Goal: Task Accomplishment & Management: Manage account settings

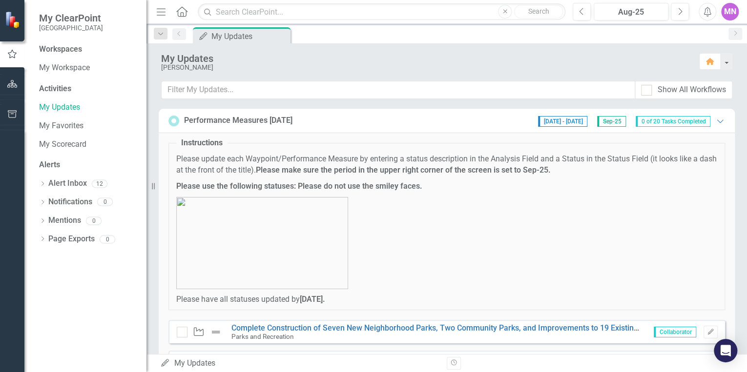
scroll to position [39, 0]
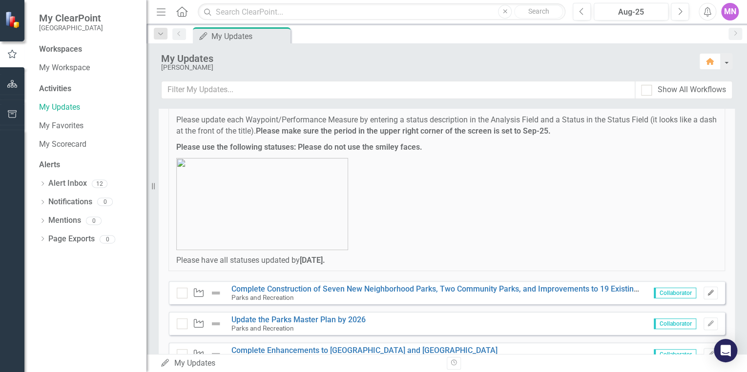
click at [707, 292] on icon "button" at bounding box center [710, 293] width 6 height 6
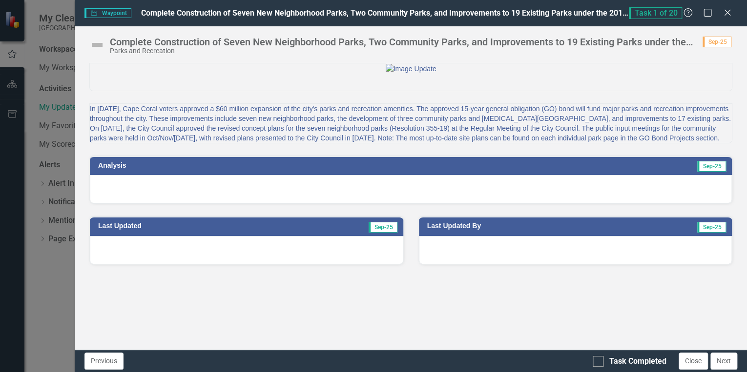
click at [571, 203] on div at bounding box center [411, 189] width 642 height 28
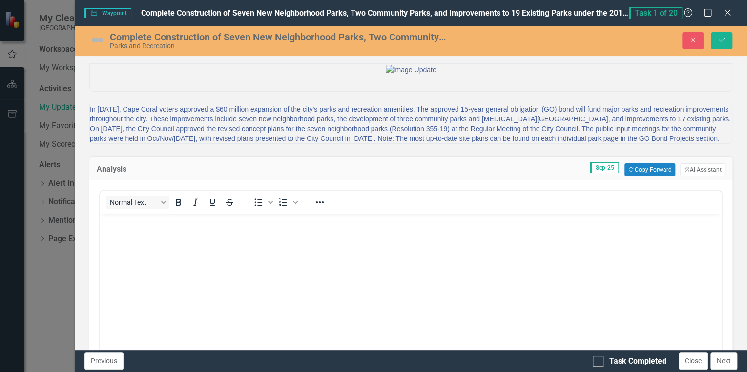
scroll to position [0, 0]
click at [99, 40] on img at bounding box center [97, 40] width 16 height 16
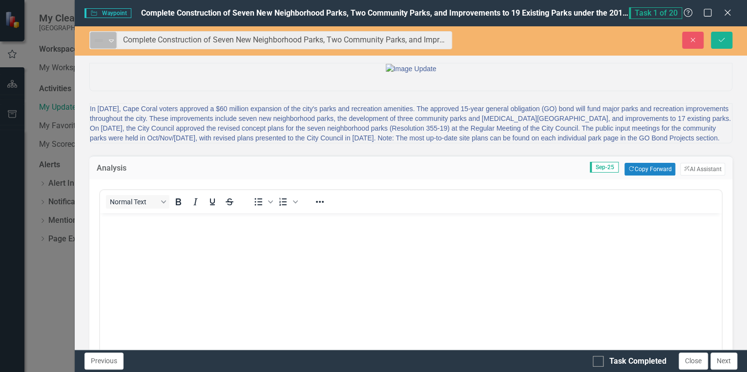
click at [100, 40] on img at bounding box center [99, 41] width 12 height 12
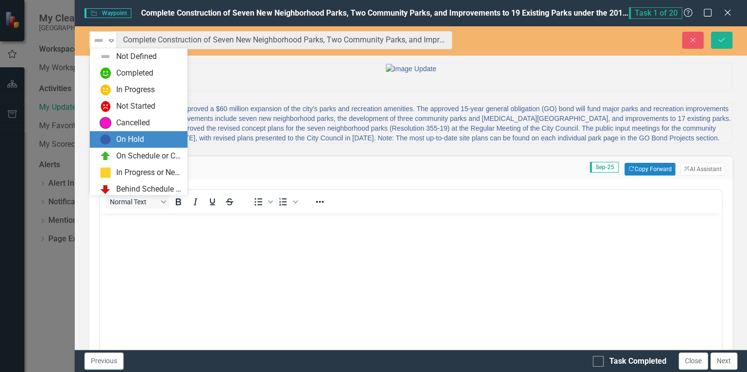
scroll to position [20, 0]
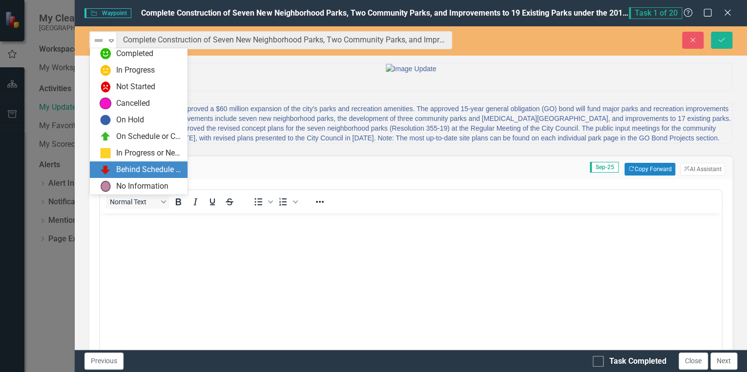
click at [143, 166] on div "Behind Schedule or Not Started" at bounding box center [148, 169] width 65 height 11
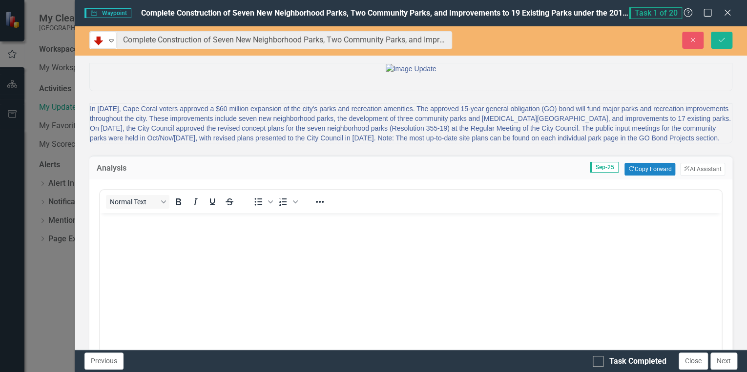
drag, startPoint x: 228, startPoint y: 482, endPoint x: 128, endPoint y: 225, distance: 275.7
click at [127, 224] on p "Rich Text Area. Press ALT-0 for help." at bounding box center [410, 222] width 616 height 12
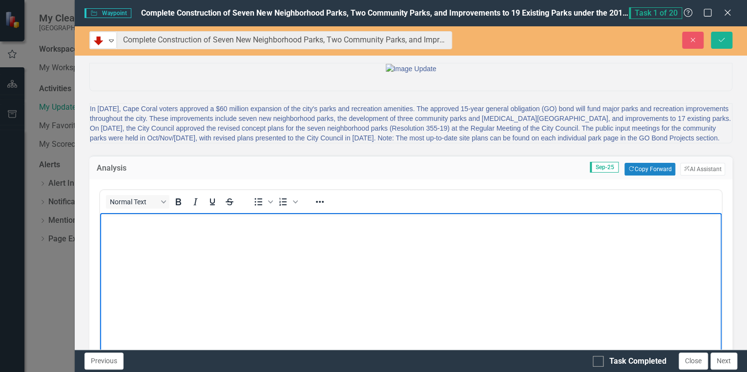
click at [131, 223] on p "Rich Text Area. Press ALT-0 for help." at bounding box center [410, 222] width 616 height 12
click at [283, 222] on p "Existing Park improvements have been completed" at bounding box center [410, 222] width 616 height 12
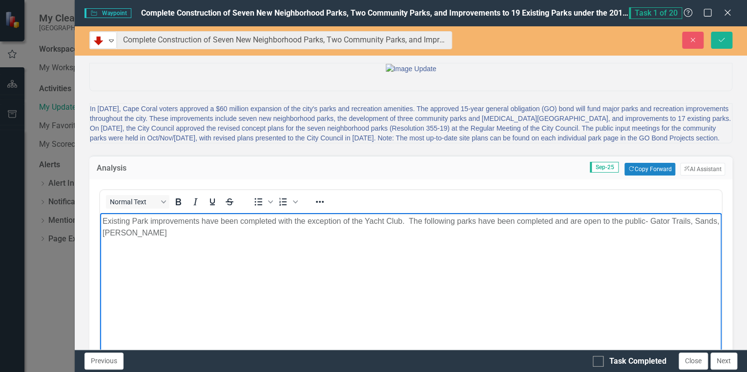
click at [409, 220] on p "Existing Park improvements have been completed with the exception of the Yacht …" at bounding box center [410, 227] width 616 height 23
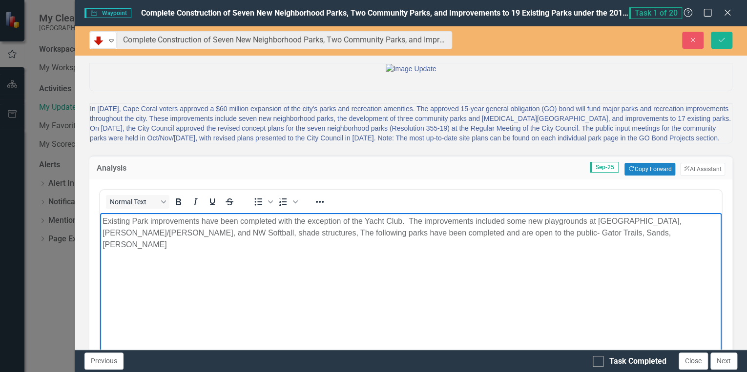
click at [278, 233] on p "Existing Park improvements have been completed with the exception of the Yacht …" at bounding box center [410, 233] width 616 height 35
click at [676, 235] on p "Existing Park improvements have been completed with the exception of the Yacht …" at bounding box center [410, 233] width 616 height 35
click at [311, 233] on p "Existing Park improvements have been completed with the exception of the Yacht …" at bounding box center [410, 233] width 616 height 35
click at [219, 233] on p "Existing Park improvements have been completed with the exception of the Yacht …" at bounding box center [410, 233] width 616 height 35
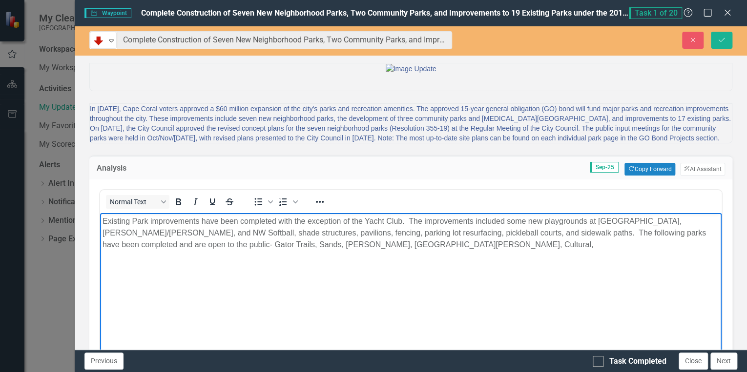
click at [606, 234] on p "Existing Park improvements have been completed with the exception of the Yacht …" at bounding box center [410, 233] width 616 height 35
click at [456, 247] on p "Existing Park improvements have been completed with the exception of the Yacht …" at bounding box center [410, 233] width 616 height 35
click at [450, 243] on p "Existing Park improvements have been completed with the exception of the Yacht …" at bounding box center [410, 233] width 616 height 35
click at [507, 245] on p "Existing Park improvements have been completed with the exception of the Yacht …" at bounding box center [410, 233] width 616 height 35
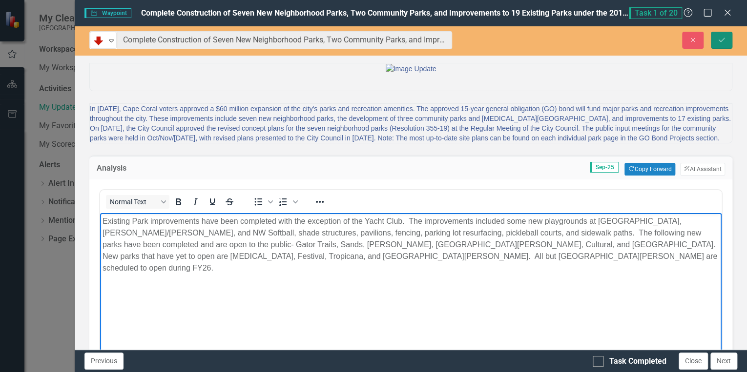
click at [719, 40] on icon "Save" at bounding box center [721, 40] width 9 height 7
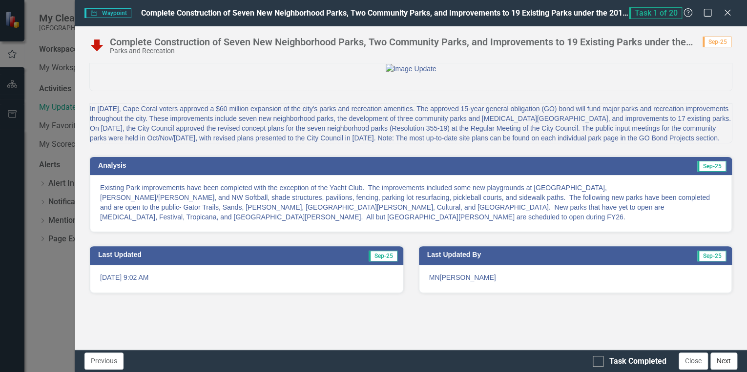
click at [728, 359] on button "Next" at bounding box center [723, 361] width 27 height 17
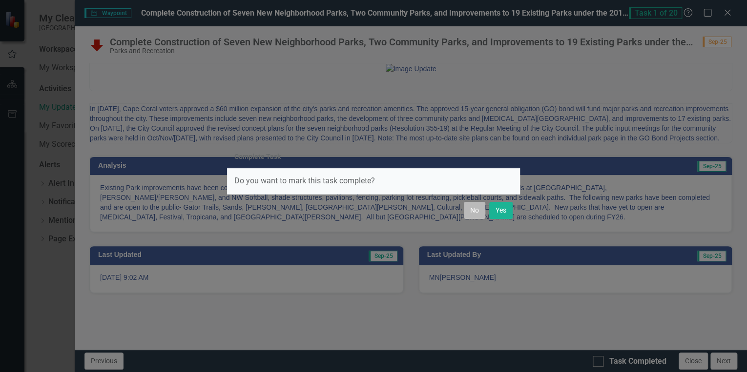
click at [473, 212] on button "No" at bounding box center [474, 210] width 21 height 17
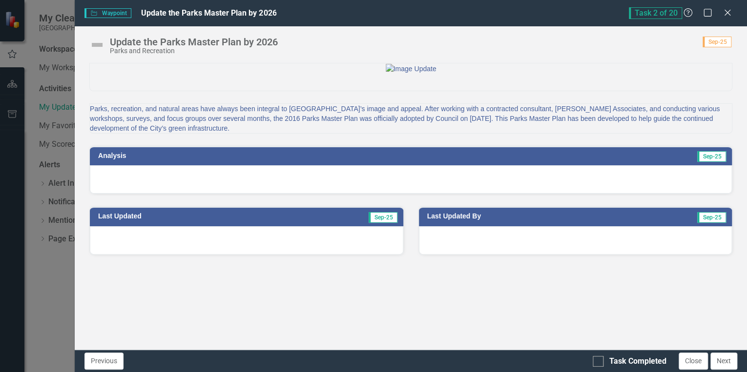
click at [459, 194] on div at bounding box center [411, 179] width 642 height 28
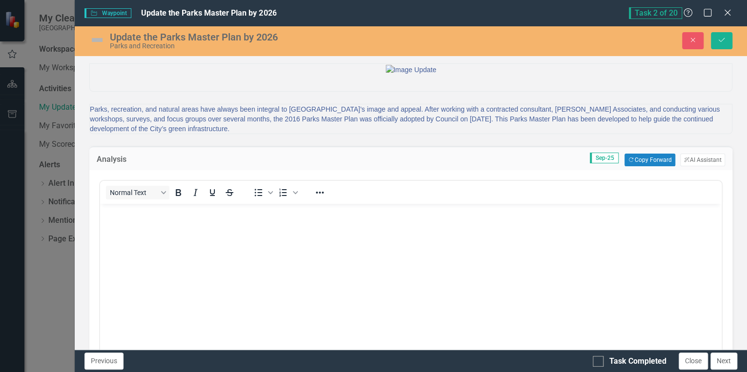
scroll to position [0, 0]
click at [139, 215] on p "Rich Text Area. Press ALT-0 for help." at bounding box center [410, 212] width 616 height 12
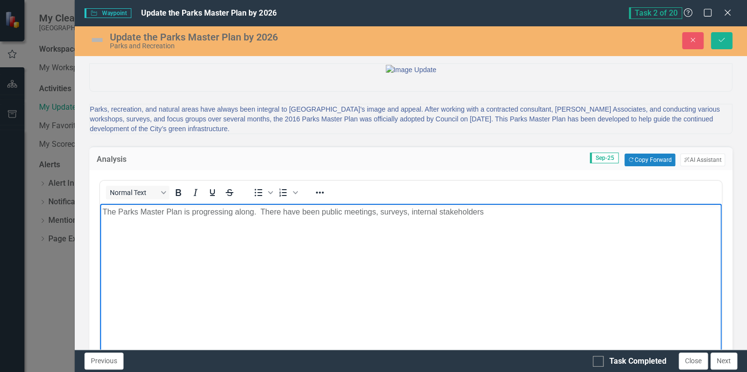
drag, startPoint x: 487, startPoint y: 213, endPoint x: 505, endPoint y: 216, distance: 17.7
click at [487, 212] on p "The Parks Master Plan is progressing along. There have been public meetings, su…" at bounding box center [410, 212] width 616 height 12
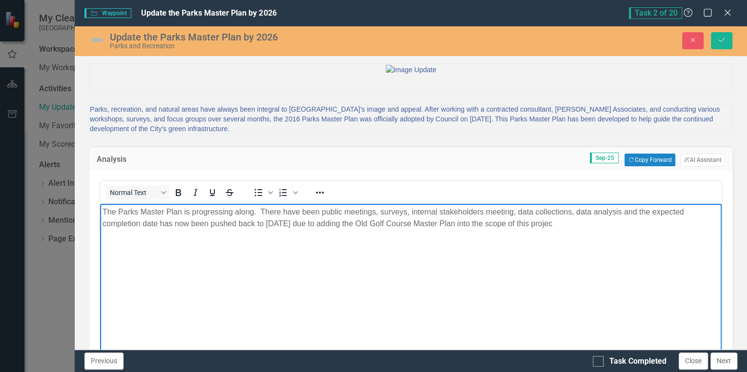
click at [326, 223] on p "The Parks Master Plan is progressing along. There have been public meetings, su…" at bounding box center [410, 217] width 616 height 23
click at [466, 223] on p "The Parks Master Plan is progressing along. There have been public meetings, su…" at bounding box center [410, 217] width 616 height 23
click at [300, 223] on p "The Parks Master Plan is progressing along. There have been public meetings, su…" at bounding box center [410, 217] width 616 height 23
click at [480, 210] on p "The Parks Master Plan is progressing along. There have been public meetings, su…" at bounding box center [410, 217] width 616 height 23
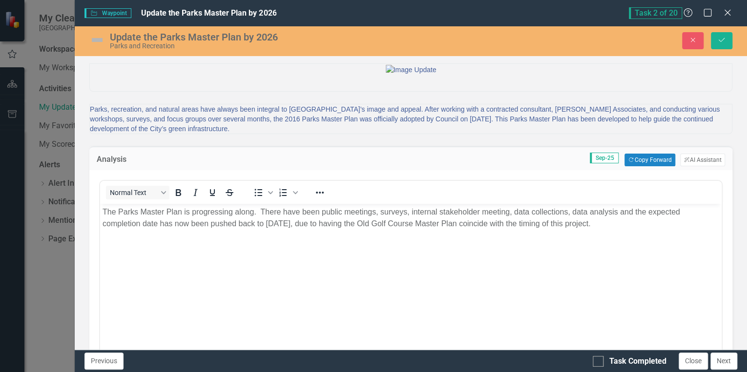
click at [101, 40] on img at bounding box center [97, 40] width 16 height 16
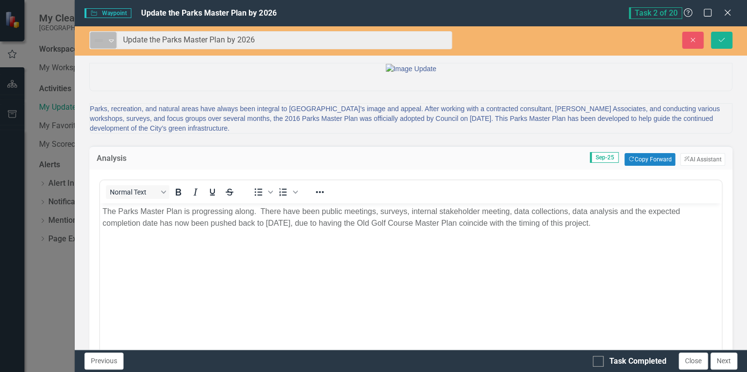
click at [102, 40] on img at bounding box center [99, 41] width 12 height 12
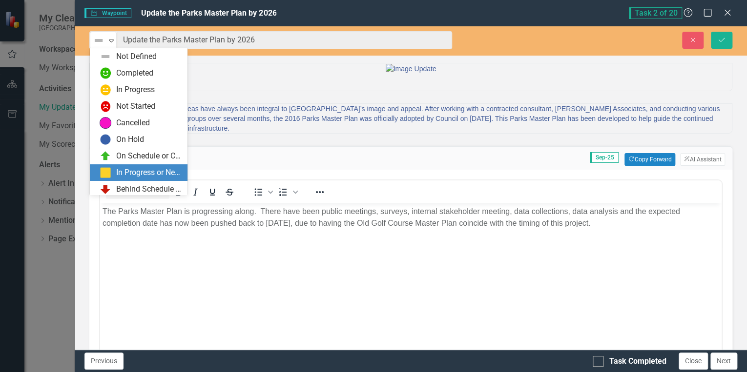
scroll to position [20, 0]
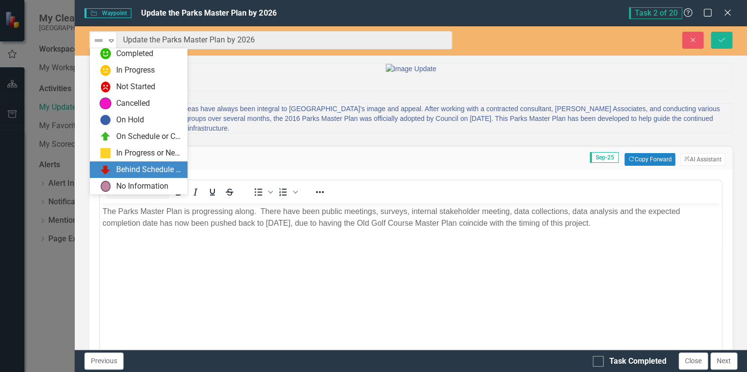
click at [152, 166] on div "Behind Schedule or Not Started" at bounding box center [148, 169] width 65 height 11
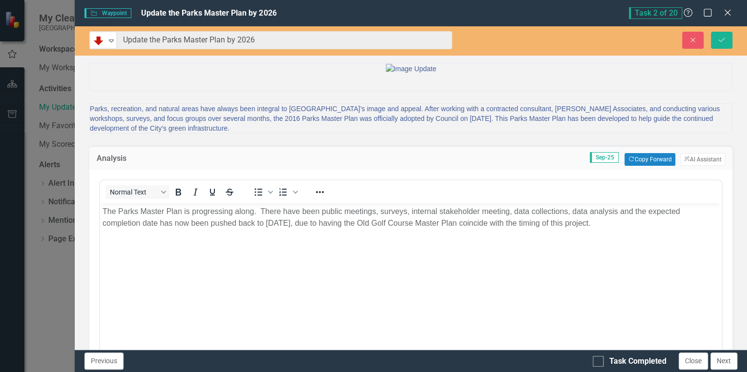
click at [300, 223] on p "The Parks Master Plan is progressing along. There have been public meetings, su…" at bounding box center [410, 217] width 616 height 23
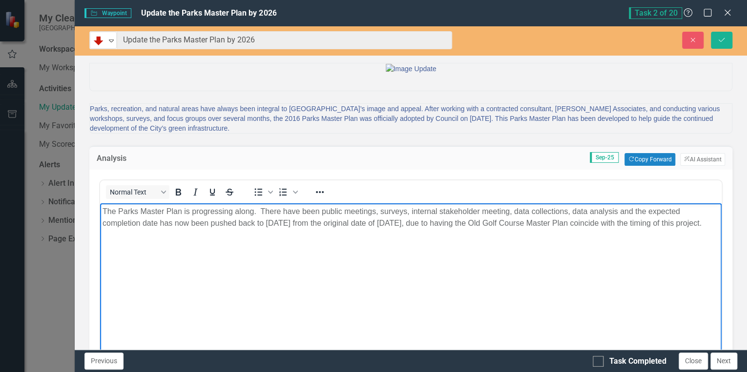
click at [356, 260] on body "The Parks Master Plan is progressing along. There have been public meetings, su…" at bounding box center [410, 276] width 621 height 146
drag, startPoint x: 175, startPoint y: 222, endPoint x: 206, endPoint y: 255, distance: 45.6
click at [175, 224] on p "The Parks Master Plan is progressing along. There have been public meetings, su…" at bounding box center [410, 217] width 616 height 23
click at [282, 224] on p "The Parks Master Plan is progressing along. There have been public meetings, su…" at bounding box center [410, 217] width 616 height 23
click at [723, 39] on icon "Save" at bounding box center [721, 40] width 9 height 7
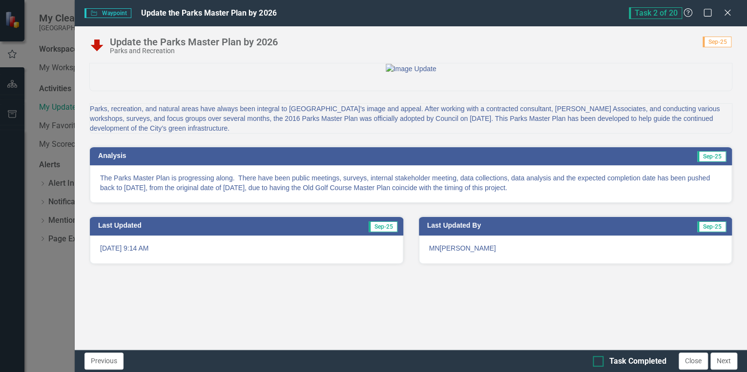
click at [593, 358] on div "Previous Task Completed Close Next" at bounding box center [411, 361] width 672 height 22
click at [596, 363] on div at bounding box center [597, 361] width 11 height 11
click at [596, 363] on input "Task Completed" at bounding box center [595, 359] width 6 height 6
checkbox input "true"
click at [724, 362] on button "Next" at bounding box center [723, 361] width 27 height 17
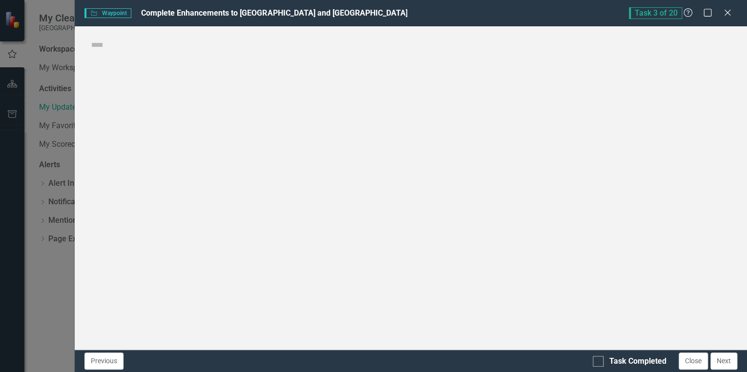
checkbox input "true"
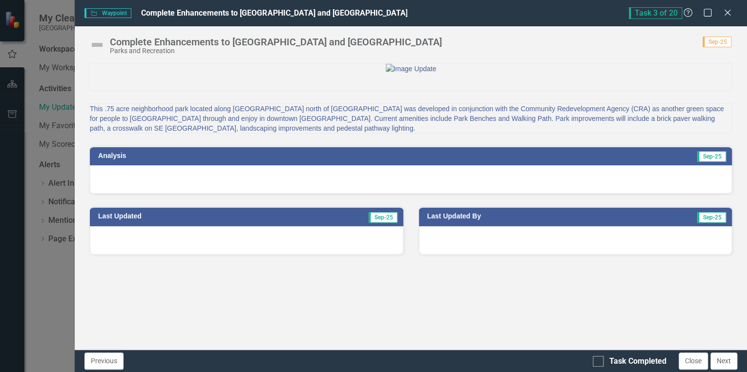
click at [95, 45] on img at bounding box center [97, 45] width 16 height 16
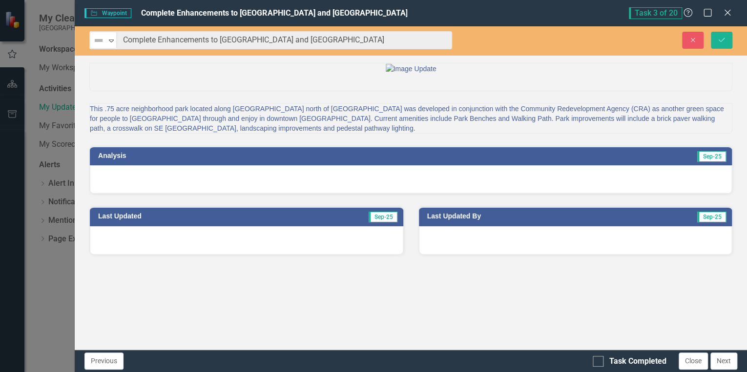
click at [95, 45] on img at bounding box center [99, 41] width 12 height 12
click at [537, 335] on div "This .75 acre neighborhood park located along [GEOGRAPHIC_DATA] north of [GEOGR…" at bounding box center [411, 206] width 672 height 287
click at [730, 361] on button "Next" at bounding box center [723, 361] width 27 height 17
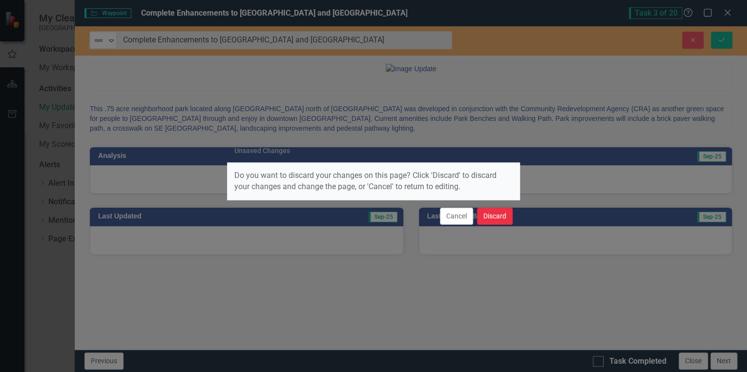
click at [490, 215] on button "Discard" at bounding box center [495, 216] width 36 height 17
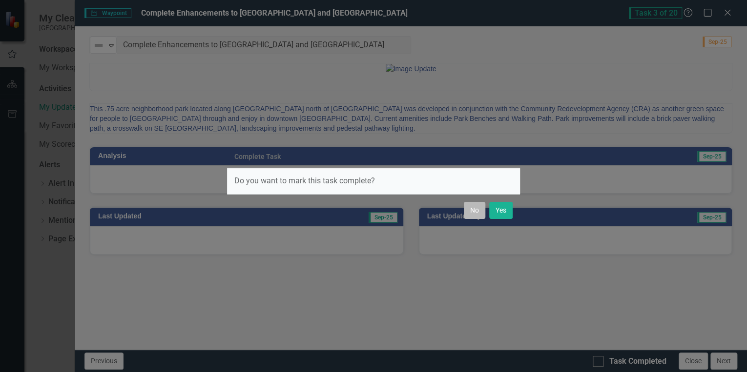
click at [470, 213] on button "No" at bounding box center [474, 210] width 21 height 17
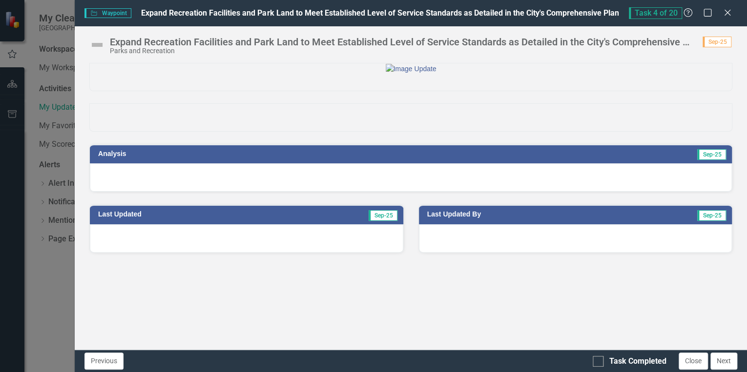
click at [495, 192] on div at bounding box center [411, 177] width 642 height 28
click at [494, 192] on div at bounding box center [411, 177] width 642 height 28
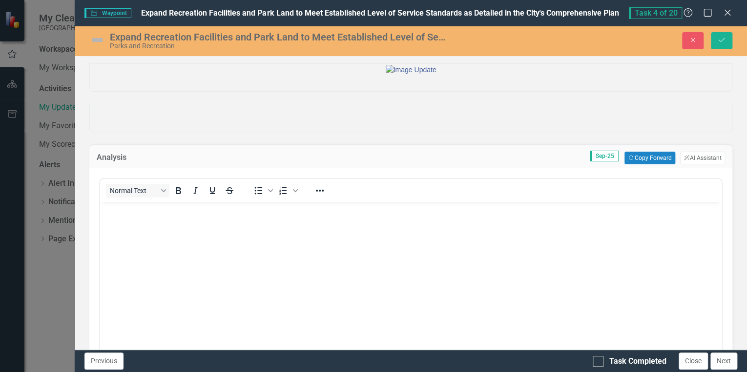
scroll to position [0, 0]
click at [634, 164] on button "Copy Forward Copy Forward" at bounding box center [649, 158] width 50 height 13
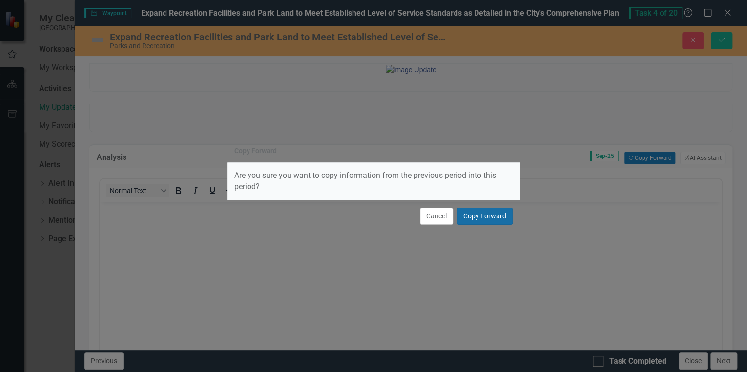
click at [482, 217] on button "Copy Forward" at bounding box center [485, 216] width 56 height 17
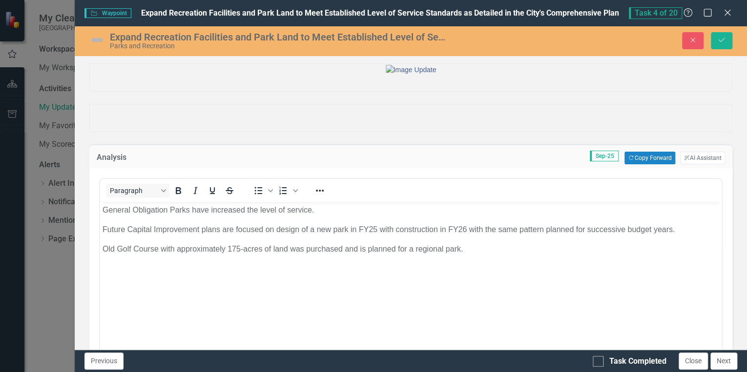
click at [93, 43] on img at bounding box center [97, 40] width 16 height 16
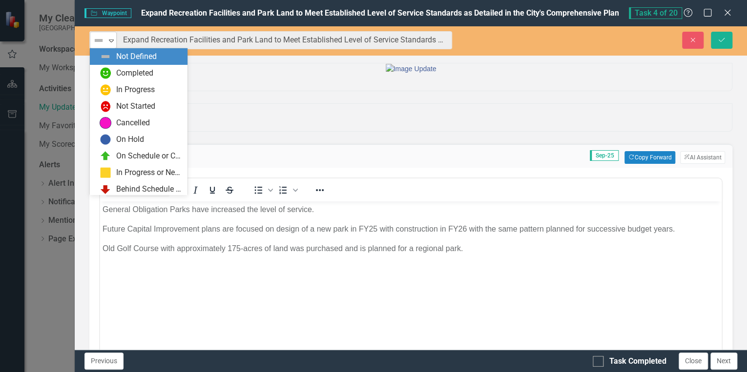
click at [111, 43] on icon "Expand" at bounding box center [111, 41] width 10 height 8
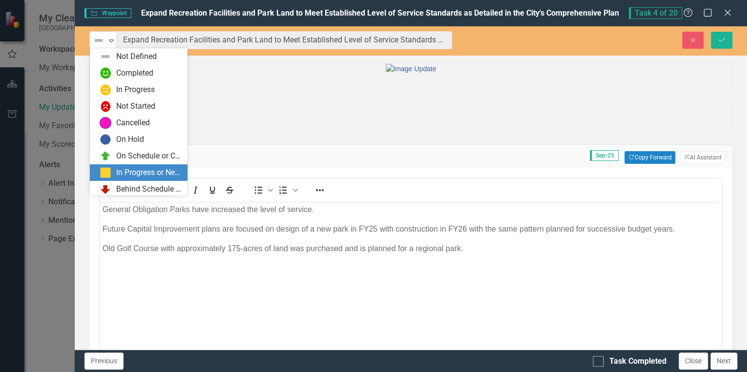
click at [138, 172] on div "In Progress or Needs Work" at bounding box center [148, 172] width 65 height 11
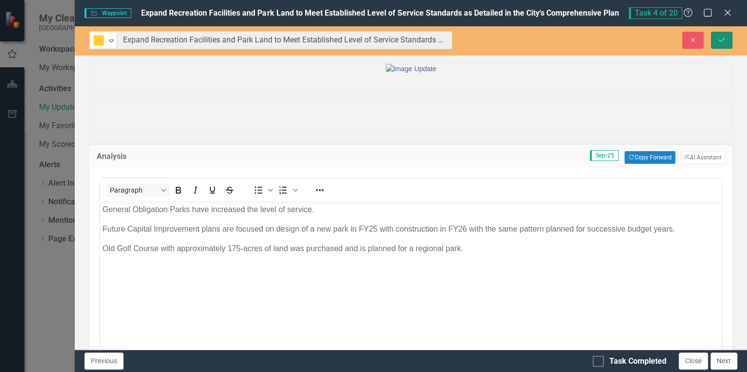
click at [721, 39] on icon "Save" at bounding box center [721, 40] width 9 height 7
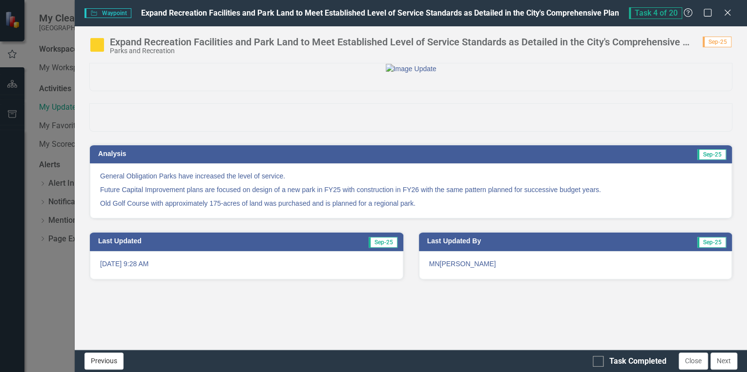
click at [88, 366] on button "Previous" at bounding box center [103, 361] width 39 height 17
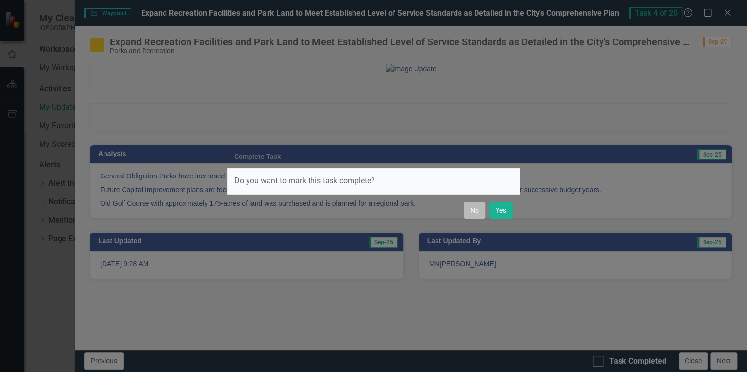
click at [473, 213] on button "No" at bounding box center [474, 210] width 21 height 17
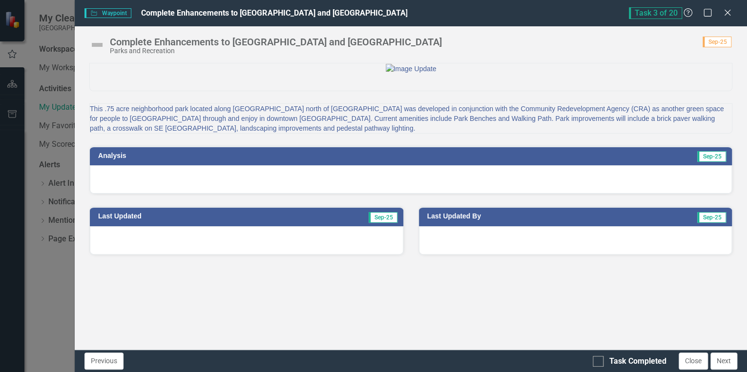
click at [565, 194] on div at bounding box center [411, 179] width 642 height 28
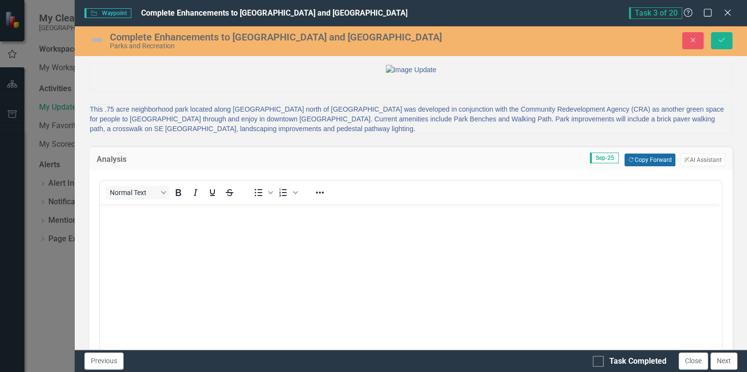
click at [637, 166] on button "Copy Forward Copy Forward" at bounding box center [649, 160] width 50 height 13
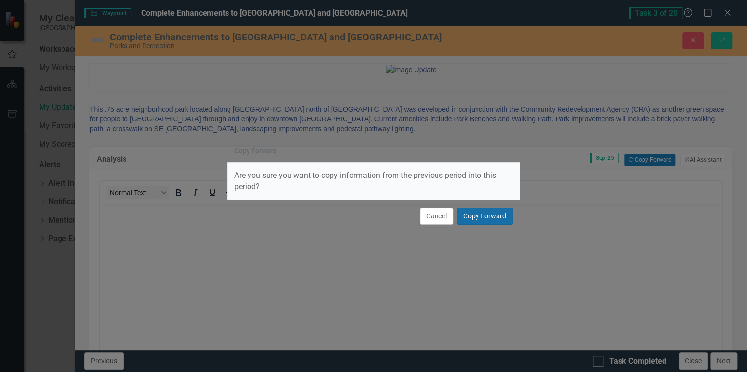
click at [478, 213] on button "Copy Forward" at bounding box center [485, 216] width 56 height 17
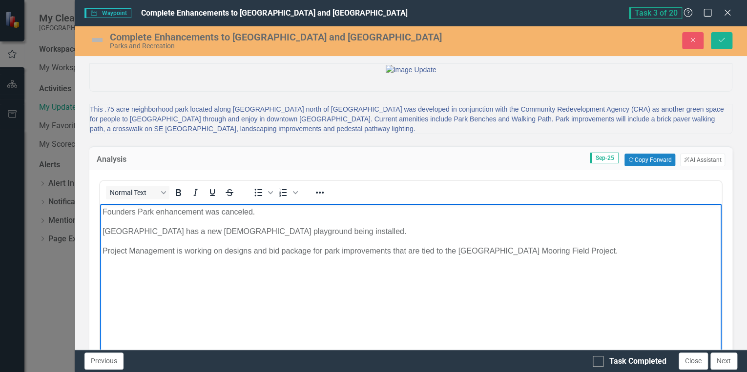
click at [384, 228] on p "[GEOGRAPHIC_DATA] has a new [DEMOGRAPHIC_DATA] playground being installed." at bounding box center [410, 232] width 616 height 12
click at [186, 229] on p "[GEOGRAPHIC_DATA] has a new [DEMOGRAPHIC_DATA] playground being installed. ADA …" at bounding box center [410, 232] width 616 height 12
click at [311, 229] on p "Four Freedoms Park had a new [DEMOGRAPHIC_DATA] playground being installed. ADA…" at bounding box center [410, 232] width 616 height 12
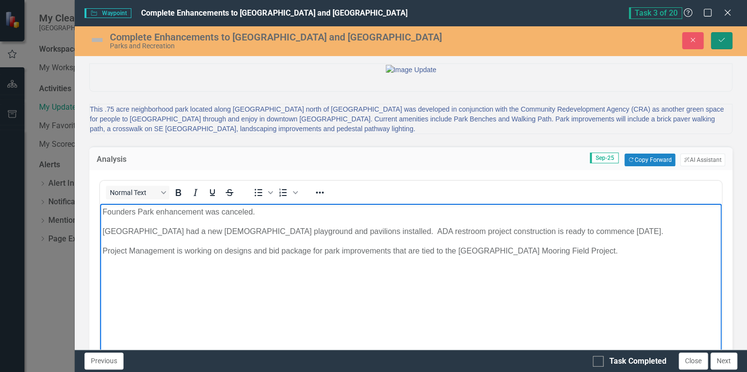
click at [721, 39] on icon "Save" at bounding box center [721, 40] width 9 height 7
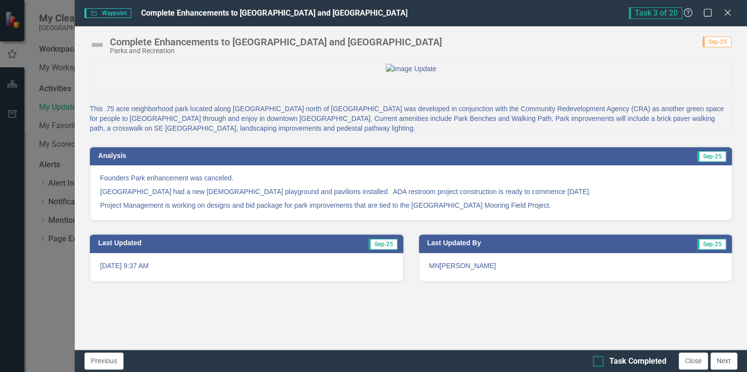
click at [600, 361] on div at bounding box center [597, 361] width 11 height 11
click at [599, 361] on input "Task Completed" at bounding box center [595, 359] width 6 height 6
checkbox input "true"
click at [111, 361] on button "Previous" at bounding box center [103, 361] width 39 height 17
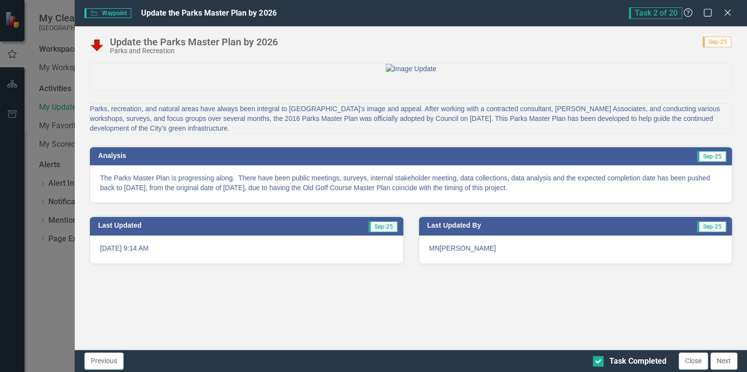
checkbox input "true"
click at [634, 193] on p "The Parks Master Plan is progressing along. There have been public meetings, su…" at bounding box center [410, 183] width 621 height 20
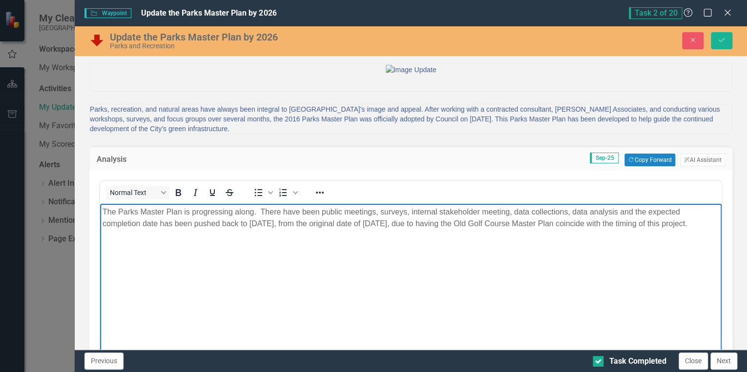
drag, startPoint x: 102, startPoint y: 210, endPoint x: 214, endPoint y: 250, distance: 118.4
click at [214, 256] on body "The Parks Master Plan is progressing along. There have been public meetings, su…" at bounding box center [410, 277] width 621 height 146
copy p "The Parks Master Plan is progressing along. There have been public meetings, su…"
click at [636, 166] on button "Copy Forward Copy Forward" at bounding box center [649, 160] width 50 height 13
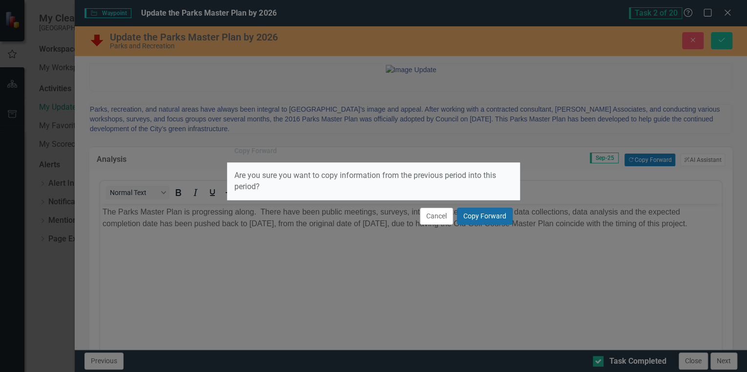
click at [490, 215] on button "Copy Forward" at bounding box center [485, 216] width 56 height 17
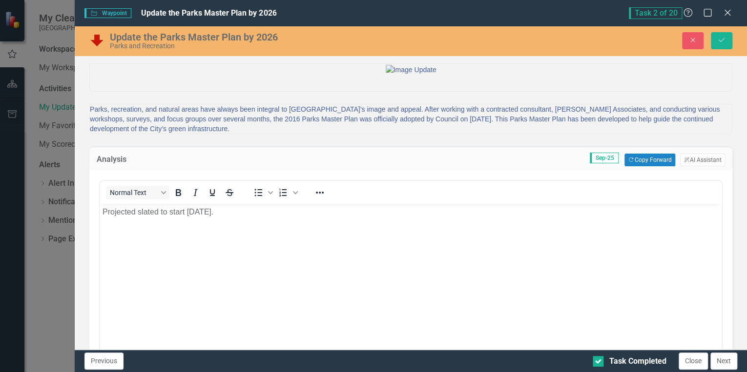
click at [287, 212] on p "Projected slated to start [DATE]." at bounding box center [410, 212] width 616 height 12
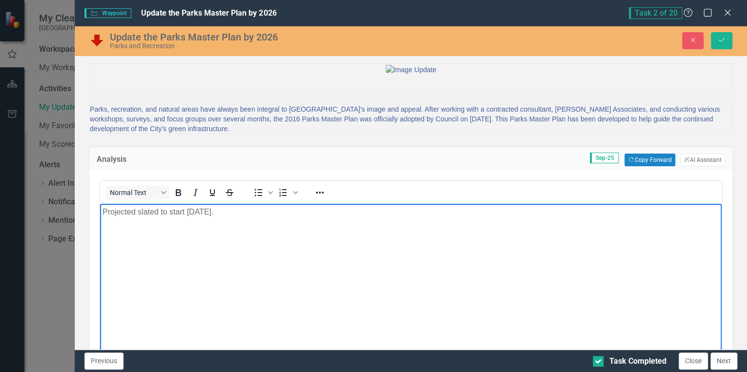
click at [287, 212] on p "Projected slated to start [DATE]." at bounding box center [410, 212] width 616 height 12
click at [282, 212] on p "Projected slated to start [DATE]." at bounding box center [410, 212] width 616 height 12
click at [283, 212] on p "Projected slated to start [DATE]." at bounding box center [410, 212] width 616 height 12
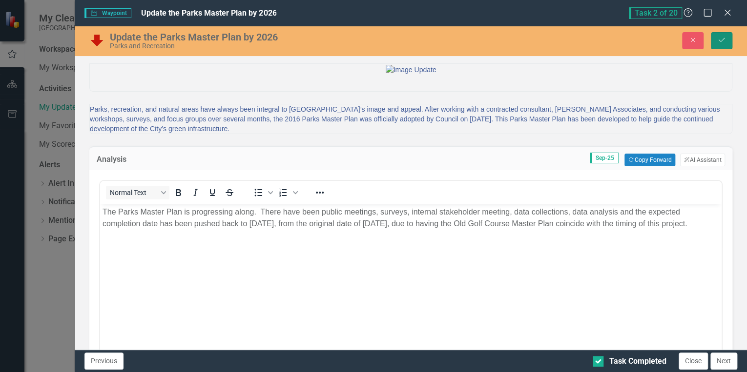
click at [724, 37] on icon "Save" at bounding box center [721, 40] width 9 height 7
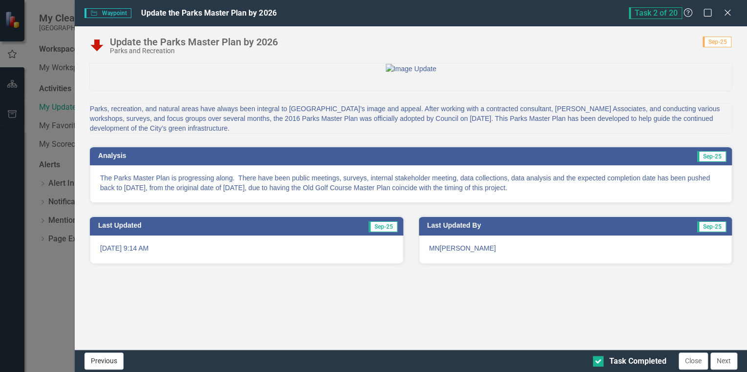
click at [109, 358] on button "Previous" at bounding box center [103, 361] width 39 height 17
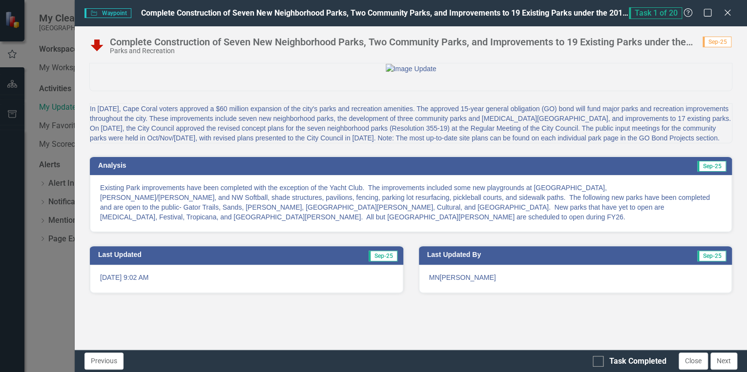
click at [546, 222] on p "Existing Park improvements have been completed with the exception of the Yacht …" at bounding box center [410, 202] width 621 height 39
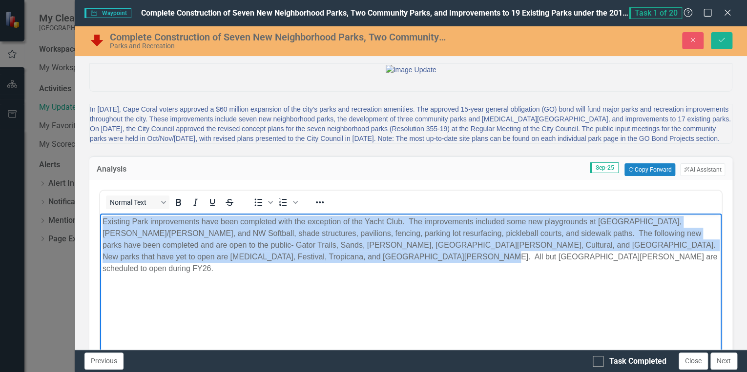
drag, startPoint x: 101, startPoint y: 221, endPoint x: 471, endPoint y: 266, distance: 372.1
click at [471, 266] on body "Existing Park improvements have been completed with the exception of the Yacht …" at bounding box center [410, 287] width 621 height 146
copy p "Existing Park improvements have been completed with the exception of the Yacht …"
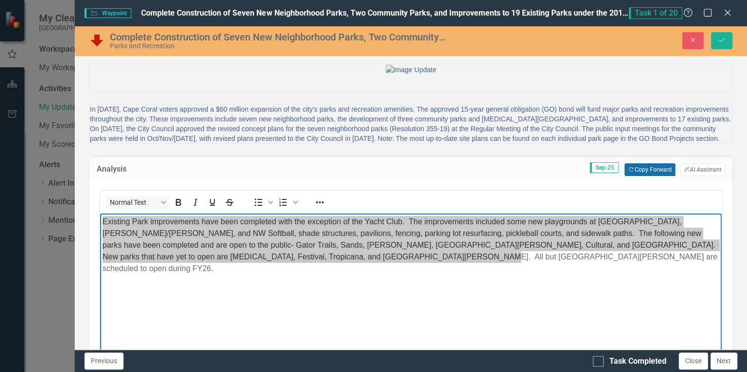
click at [634, 176] on button "Copy Forward Copy Forward" at bounding box center [649, 169] width 50 height 13
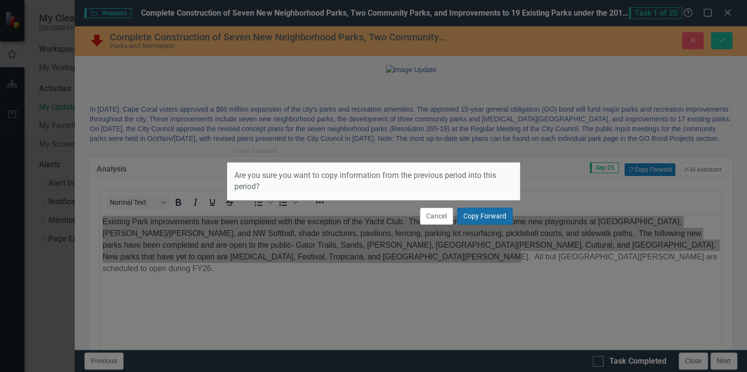
click at [479, 213] on button "Copy Forward" at bounding box center [485, 216] width 56 height 17
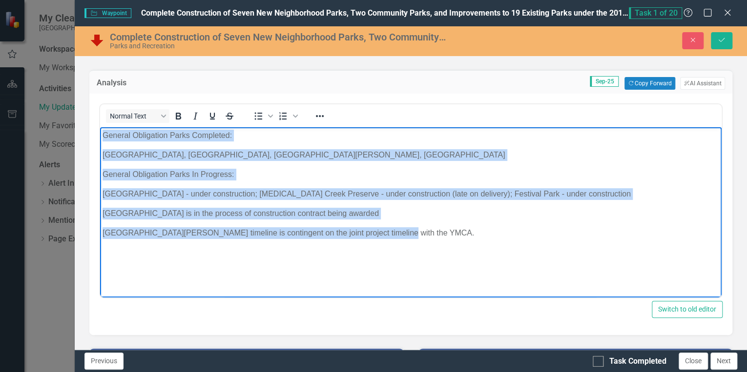
scroll to position [67, 0]
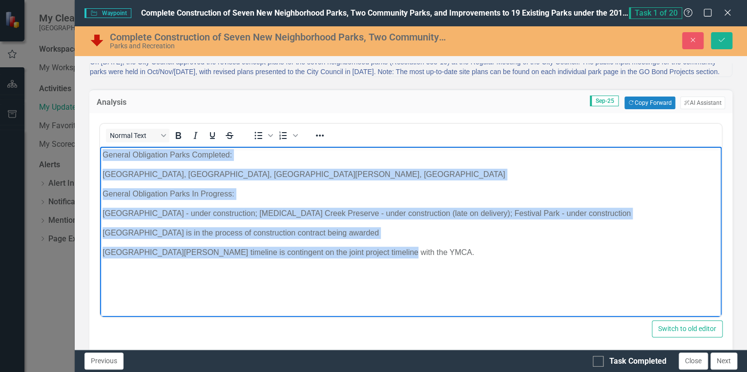
drag, startPoint x: 387, startPoint y: 250, endPoint x: 83, endPoint y: 10, distance: 387.8
click at [100, 147] on html "General Obligation Parks Completed: [GEOGRAPHIC_DATA], [GEOGRAPHIC_DATA], [GEOG…" at bounding box center [410, 220] width 621 height 146
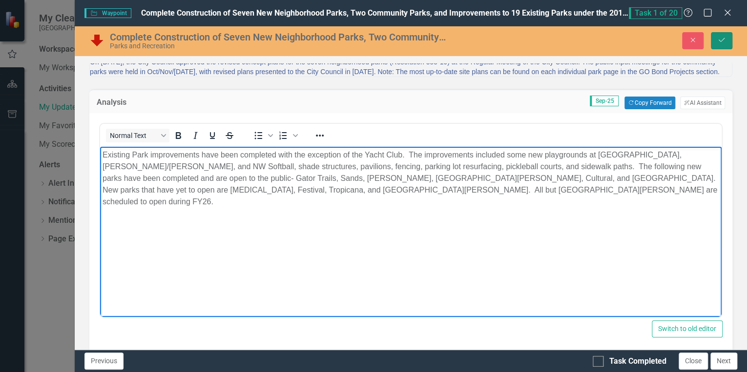
click at [722, 40] on icon "Save" at bounding box center [721, 40] width 9 height 7
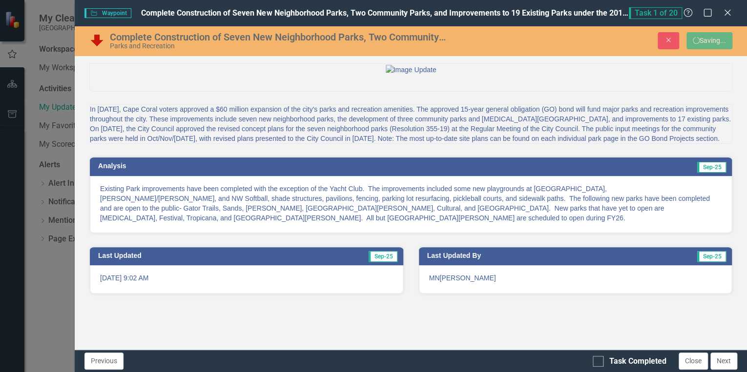
scroll to position [0, 0]
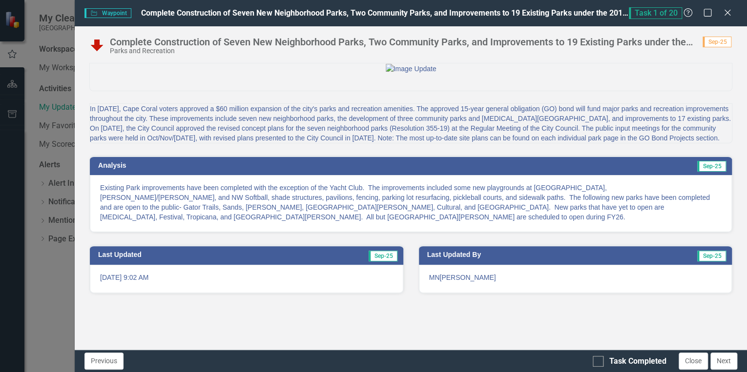
click at [342, 222] on p "Existing Park improvements have been completed with the exception of the Yacht …" at bounding box center [410, 202] width 621 height 39
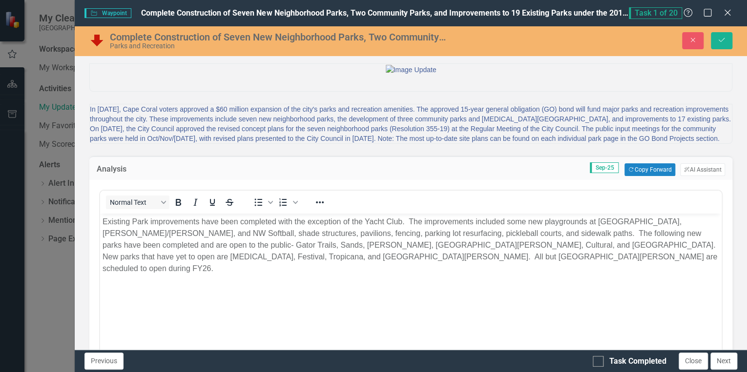
click at [447, 244] on p "Existing Park improvements have been completed with the exception of the Yacht …" at bounding box center [410, 245] width 616 height 59
click at [726, 39] on button "Save" at bounding box center [720, 40] width 21 height 17
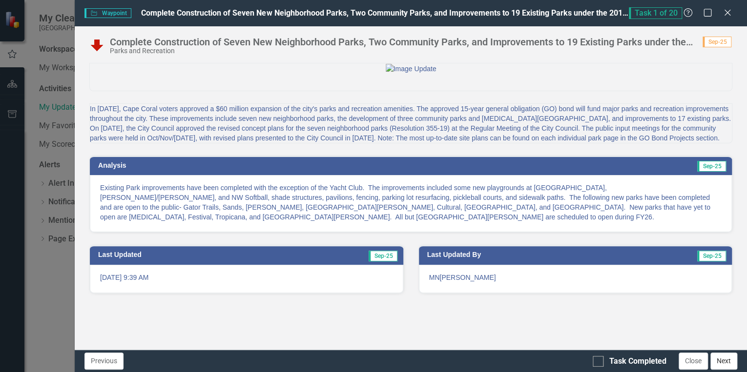
click at [729, 360] on button "Next" at bounding box center [723, 361] width 27 height 17
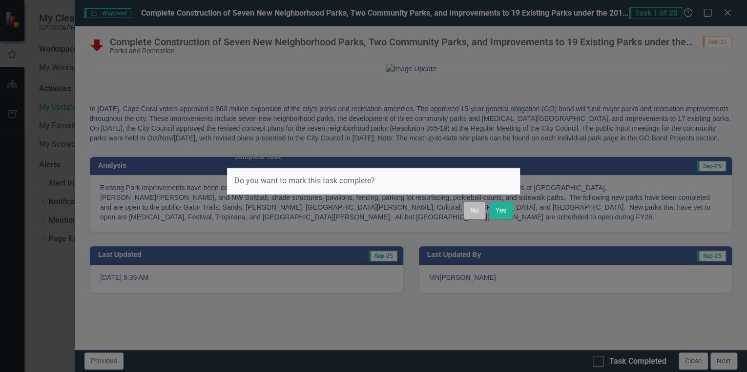
click at [473, 208] on button "No" at bounding box center [474, 210] width 21 height 17
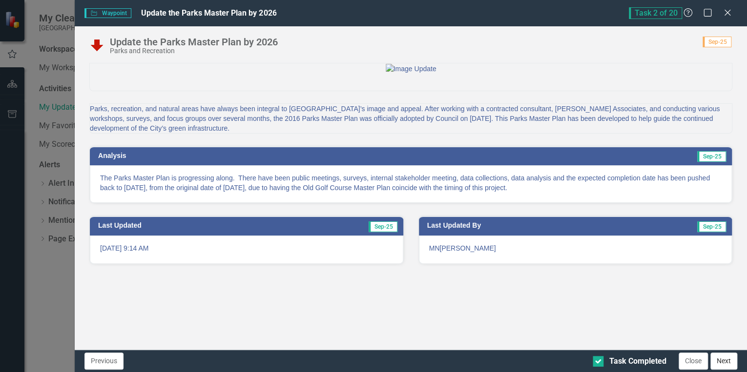
click at [731, 359] on button "Next" at bounding box center [723, 361] width 27 height 17
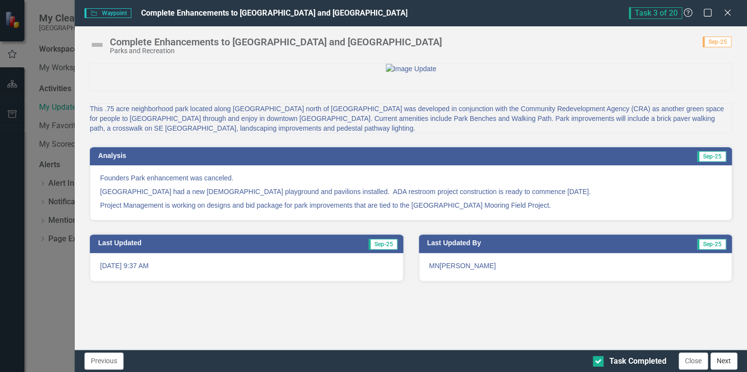
click at [730, 359] on button "Next" at bounding box center [723, 361] width 27 height 17
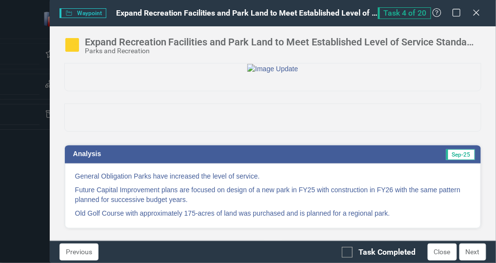
scroll to position [39, 0]
